Goal: Task Accomplishment & Management: Manage account settings

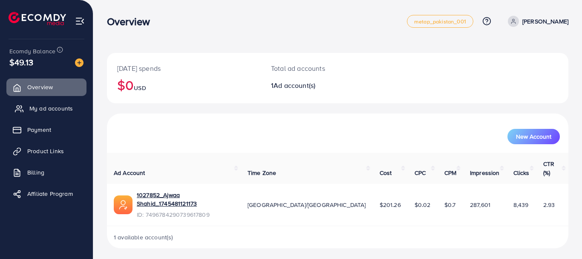
click at [45, 106] on span "My ad accounts" at bounding box center [50, 108] width 43 height 9
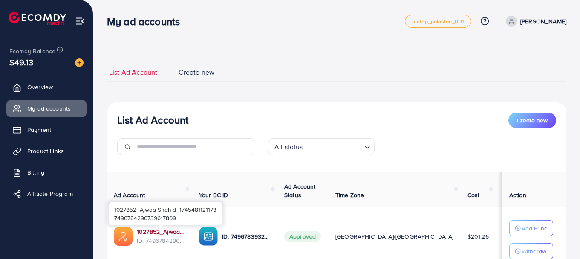
click at [167, 232] on link "1027852_Ajwaa Shahid_1745481121173" at bounding box center [161, 231] width 49 height 9
click at [152, 228] on link "1027852_Ajwaa Shahid_1745481121173" at bounding box center [161, 231] width 49 height 9
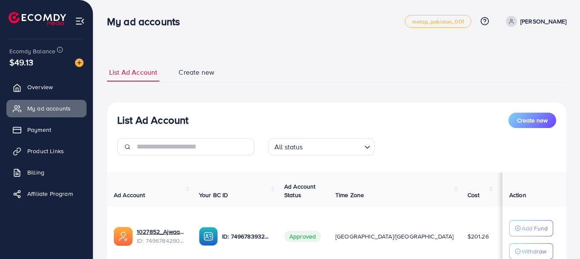
scroll to position [71, 0]
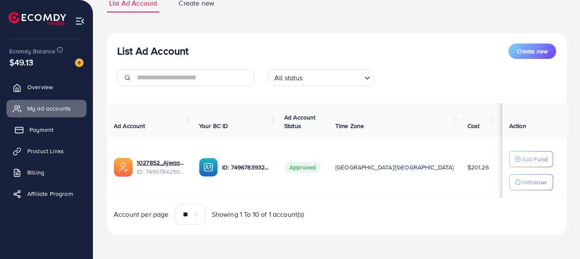
click at [51, 130] on span "Payment" at bounding box center [41, 129] width 24 height 9
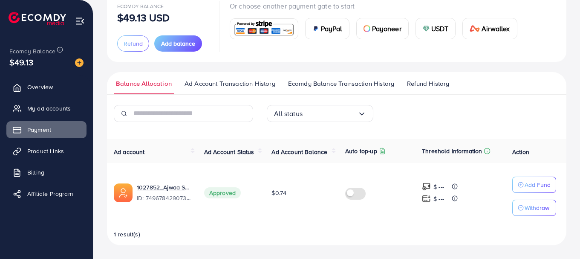
scroll to position [62, 0]
